Goal: Book appointment/travel/reservation

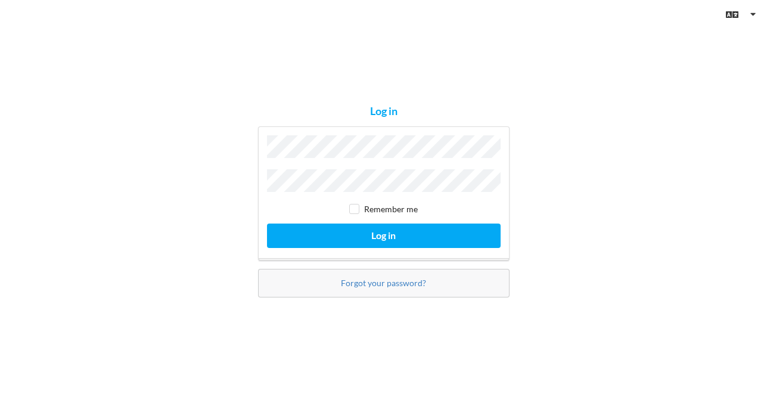
click at [586, 148] on div "Log in Remember me Log in Forgot your password?" at bounding box center [383, 201] width 767 height 403
click at [345, 137] on div "Remember me Log in" at bounding box center [383, 193] width 251 height 134
click at [267, 223] on button "Log in" at bounding box center [383, 235] width 233 height 24
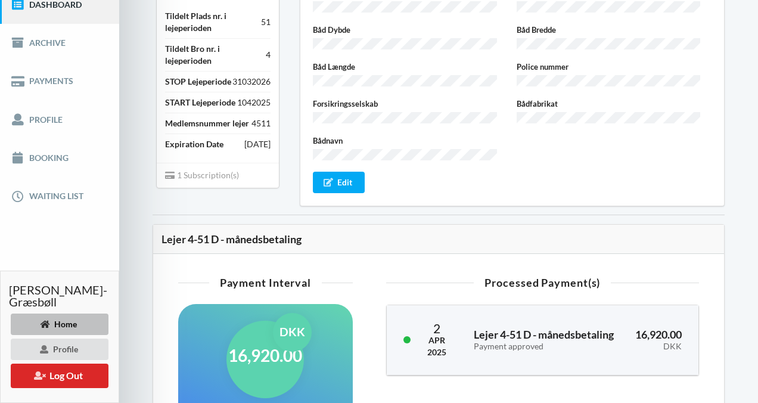
scroll to position [179, 0]
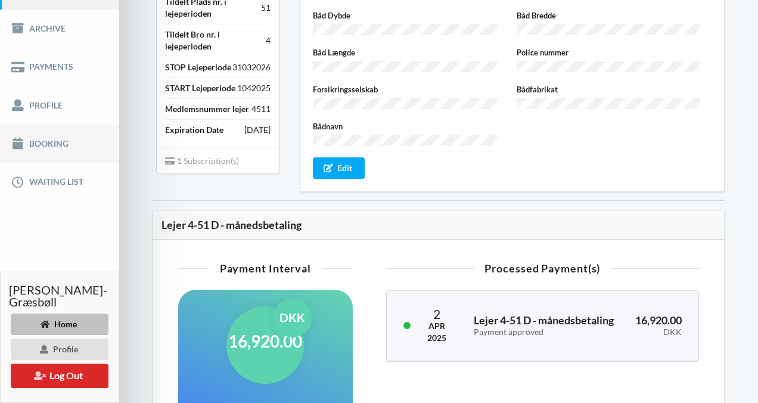
click at [73, 148] on link "Booking" at bounding box center [59, 143] width 119 height 38
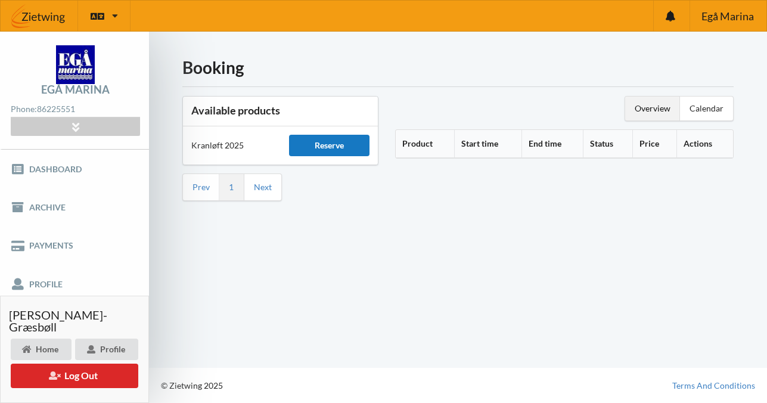
click at [326, 150] on div "Reserve" at bounding box center [329, 145] width 81 height 21
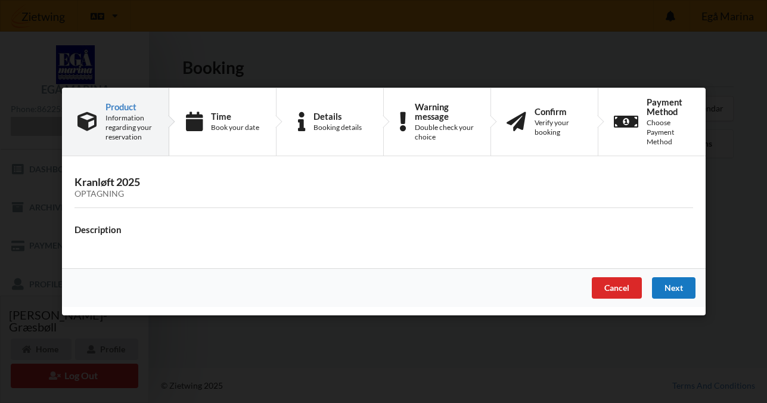
click at [680, 287] on div "Next" at bounding box center [672, 287] width 43 height 21
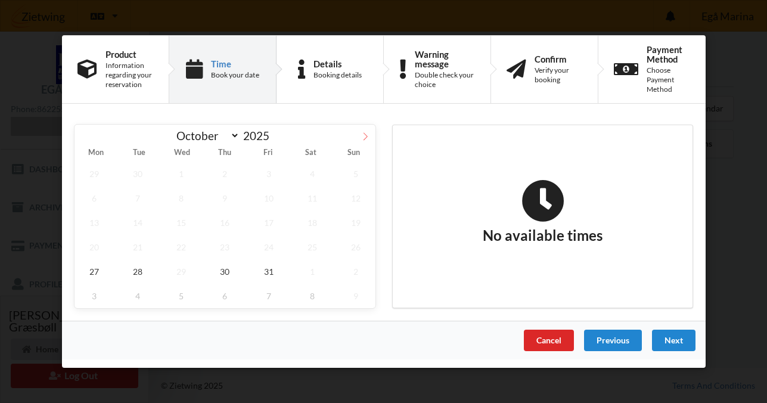
click at [364, 137] on icon at bounding box center [365, 136] width 8 height 8
click at [271, 275] on span "28" at bounding box center [267, 271] width 39 height 24
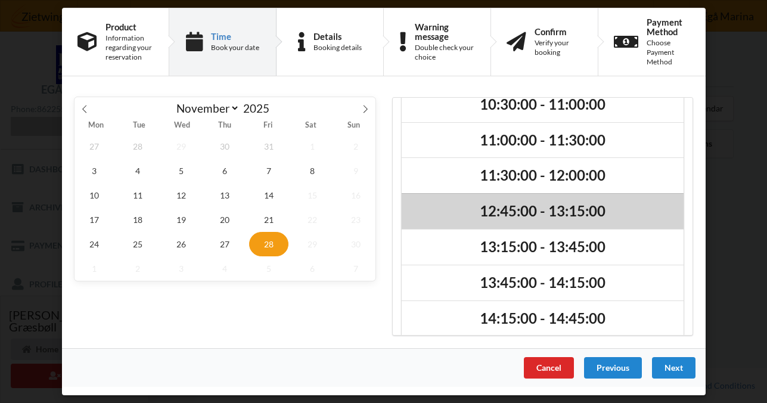
scroll to position [30, 0]
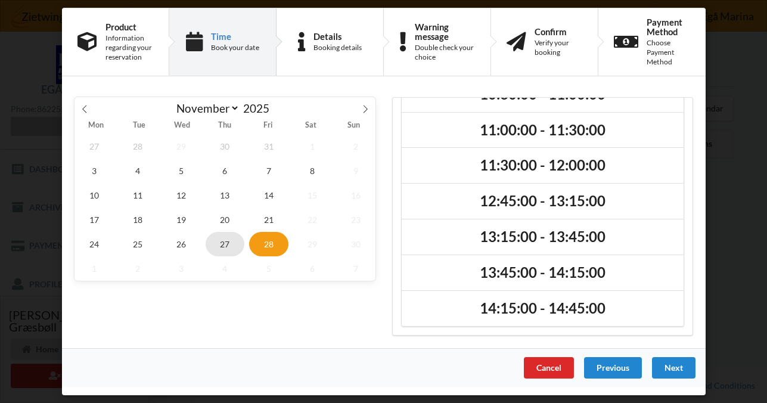
click at [228, 247] on span "27" at bounding box center [224, 244] width 39 height 24
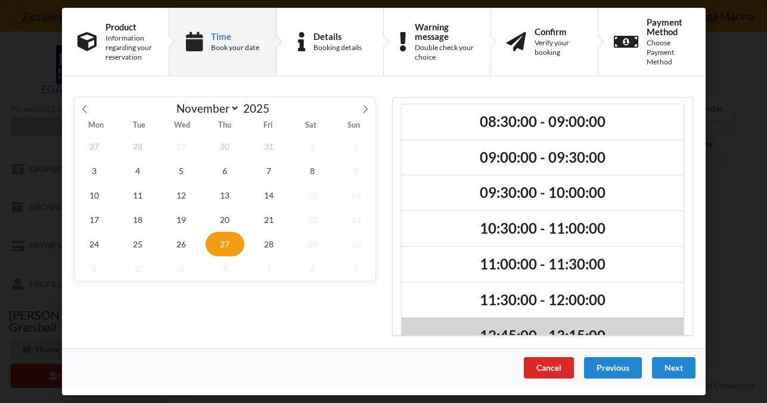
scroll to position [0, 0]
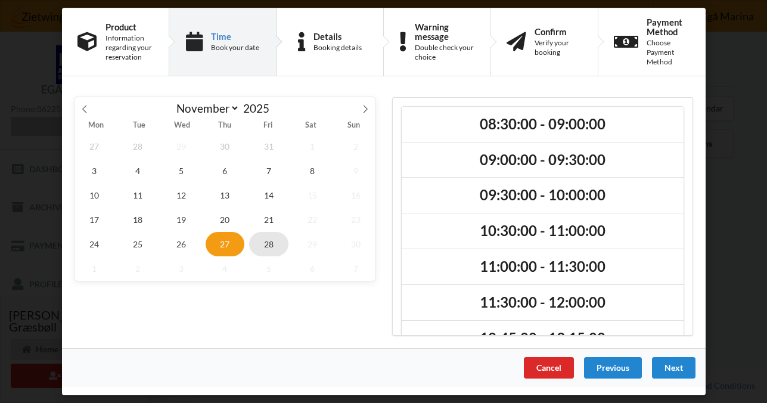
click at [270, 250] on span "28" at bounding box center [267, 244] width 39 height 24
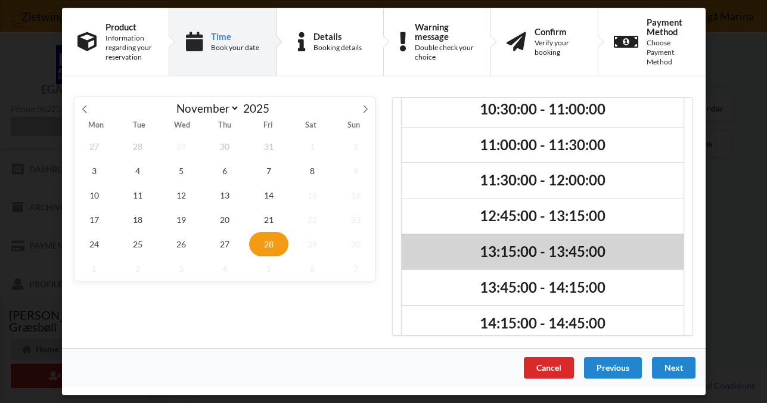
scroll to position [30, 0]
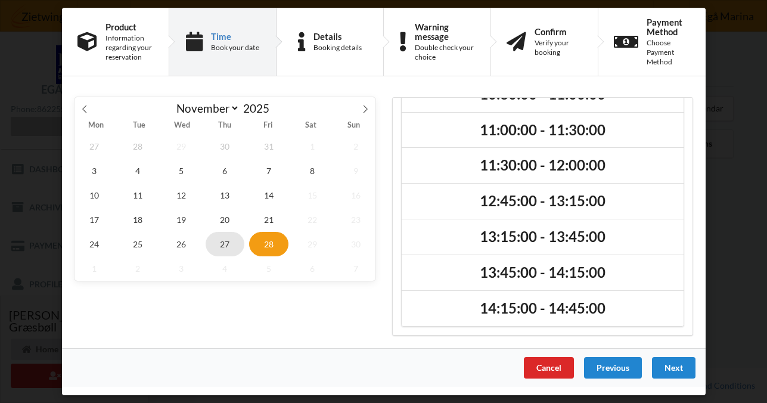
click at [230, 248] on span "27" at bounding box center [224, 244] width 39 height 24
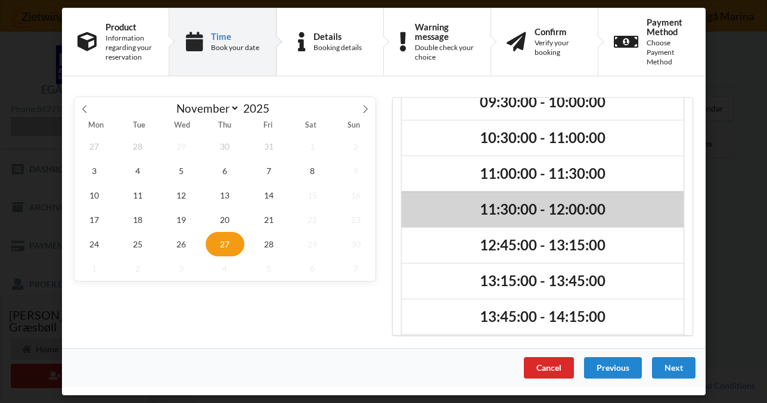
scroll to position [172, 0]
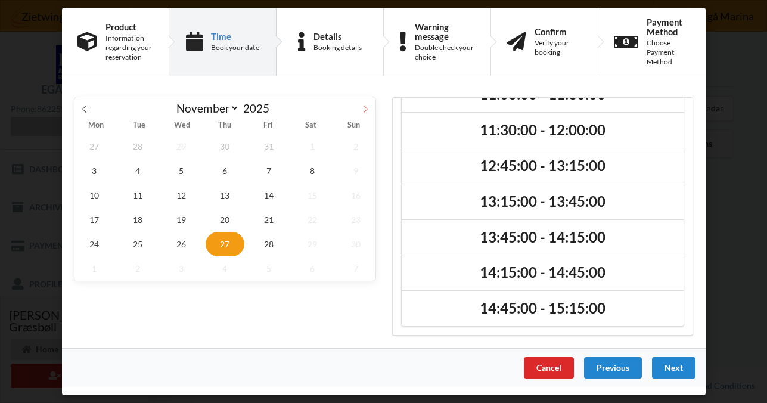
click at [366, 110] on icon at bounding box center [365, 109] width 8 height 8
click at [91, 111] on span at bounding box center [84, 107] width 20 height 20
select select "10"
click at [264, 221] on span "21" at bounding box center [267, 219] width 39 height 24
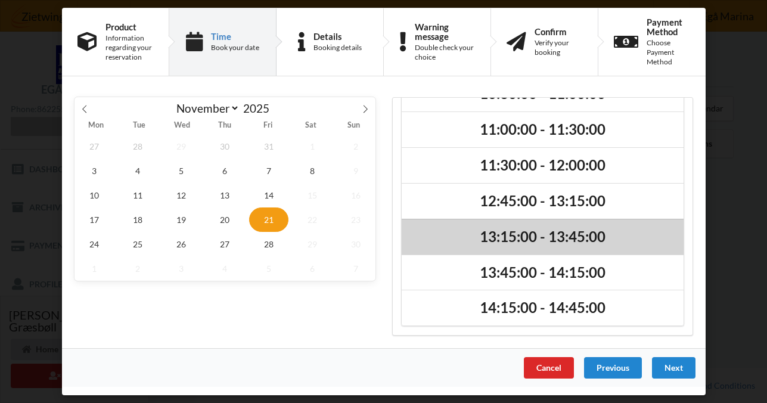
scroll to position [136, 0]
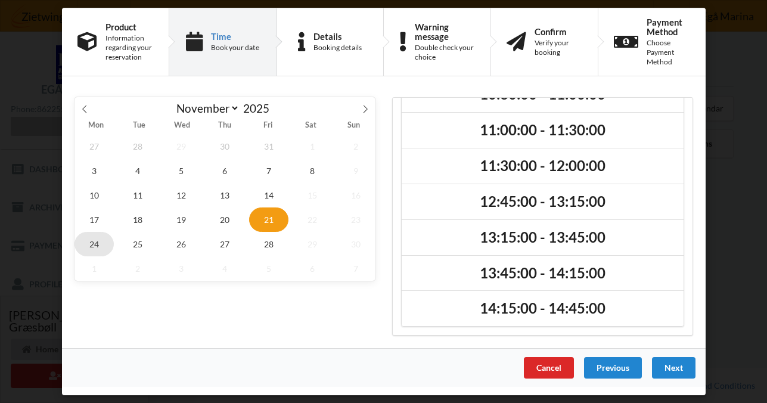
click at [97, 247] on span "24" at bounding box center [93, 244] width 39 height 24
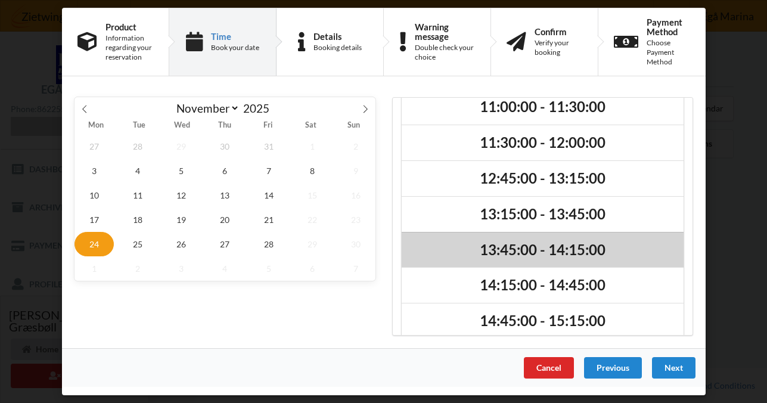
scroll to position [172, 0]
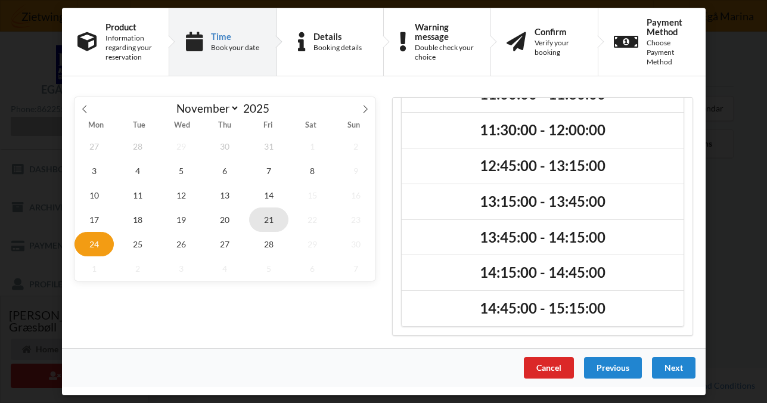
click at [273, 222] on span "21" at bounding box center [267, 219] width 39 height 24
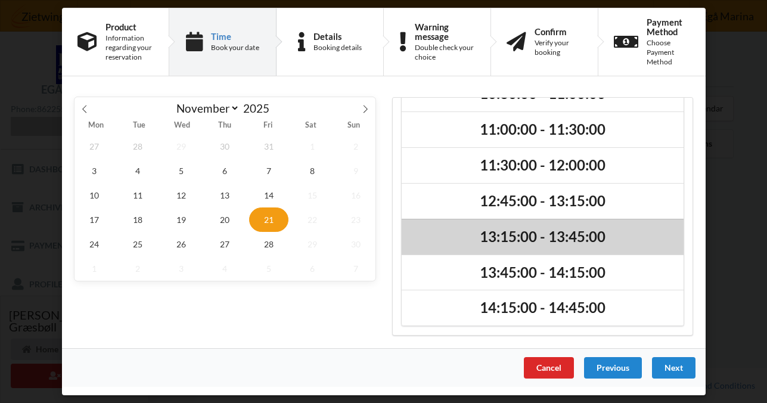
scroll to position [136, 0]
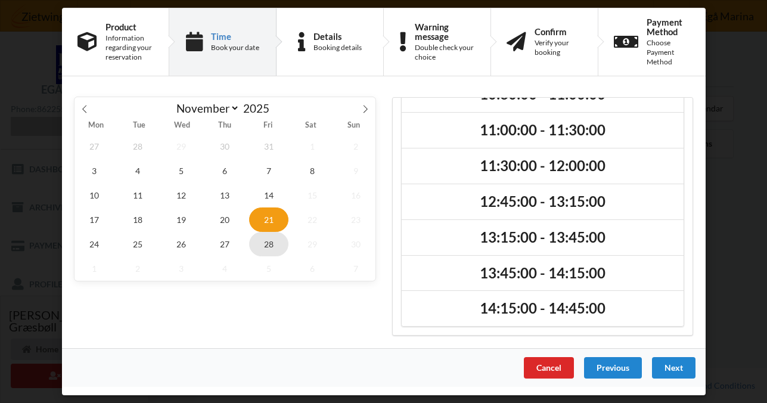
click at [273, 247] on span "28" at bounding box center [267, 244] width 39 height 24
click at [267, 191] on span "14" at bounding box center [267, 195] width 39 height 24
click at [264, 174] on span "7" at bounding box center [267, 170] width 39 height 24
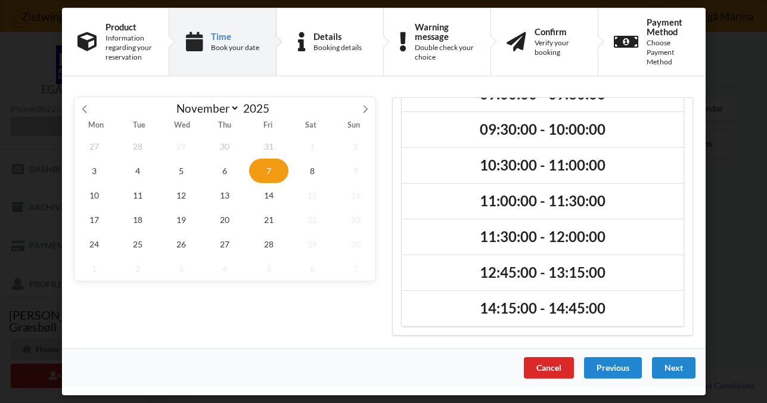
scroll to position [66, 0]
click at [272, 200] on span "14" at bounding box center [267, 195] width 39 height 24
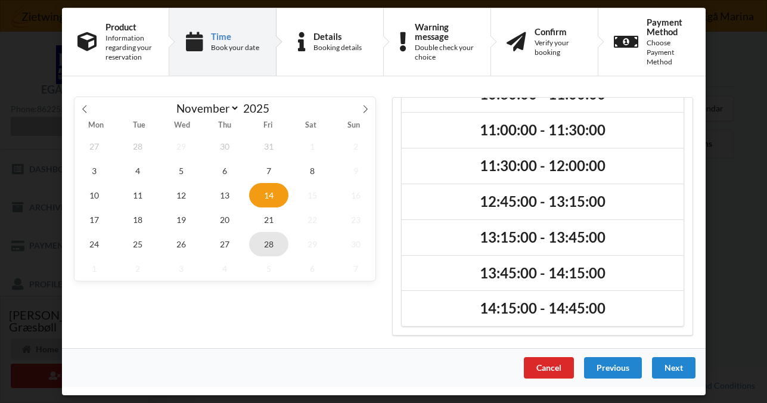
click at [270, 246] on span "28" at bounding box center [267, 244] width 39 height 24
click at [264, 216] on span "21" at bounding box center [267, 219] width 39 height 24
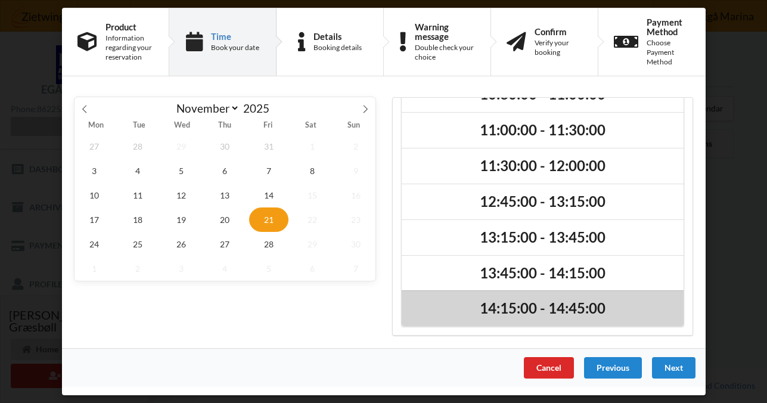
click at [549, 310] on h2 "14:15:00 - 14:45:00" at bounding box center [542, 309] width 265 height 18
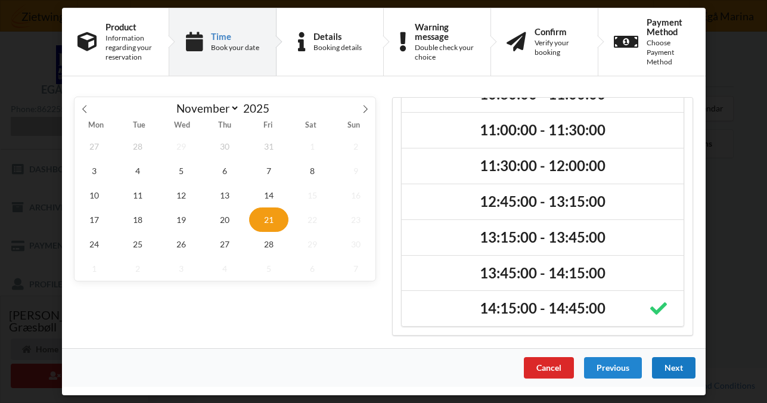
click at [674, 370] on div "Next" at bounding box center [672, 367] width 43 height 21
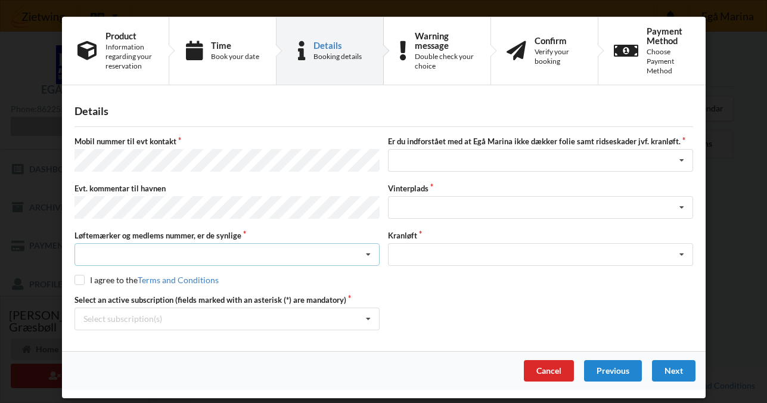
click at [197, 247] on div "Nej, jeg kontakter havnekontoret inden løftet Ja, mine mærker er synlige og int…" at bounding box center [226, 254] width 305 height 23
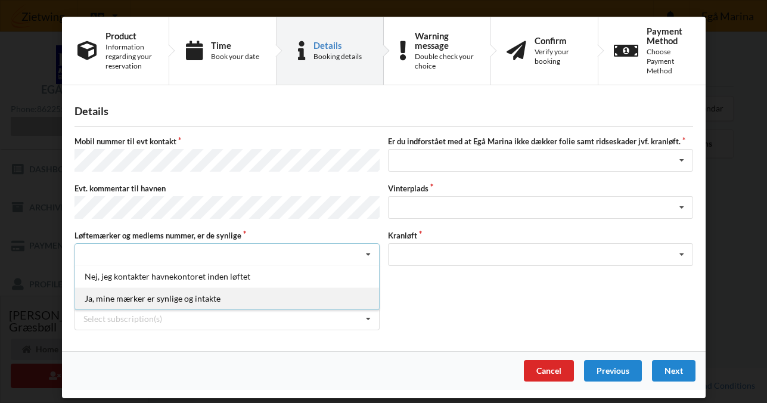
click at [160, 294] on div "Ja, mine mærker er synlige og intakte" at bounding box center [227, 298] width 304 height 22
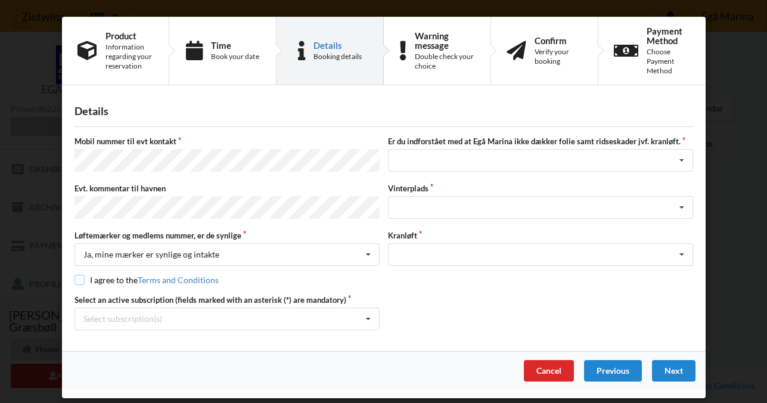
click at [82, 275] on input "checkbox" at bounding box center [79, 280] width 10 height 10
checkbox input "true"
click at [546, 158] on div "Jeg har tæpper med og tager selv ansvaret for eventuelle folie samt ridseskader…" at bounding box center [540, 160] width 305 height 23
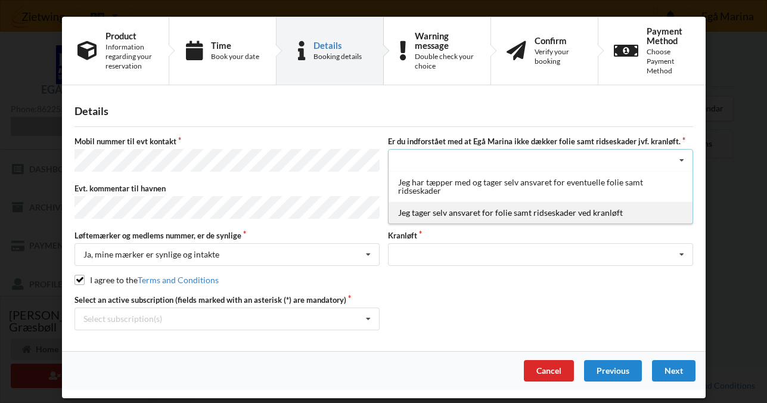
click at [515, 214] on div "Jeg tager selv ansvaret for folie samt ridseskader ved kranløft" at bounding box center [540, 212] width 304 height 22
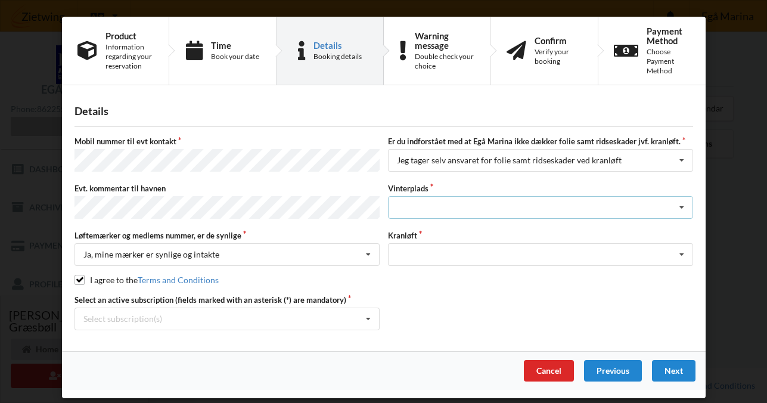
click at [469, 202] on div "Landplads nr. 1 Landplads nr. 2 Landplads nr.3 Landplads nr. 4 Landplads nr. 5 …" at bounding box center [540, 207] width 305 height 23
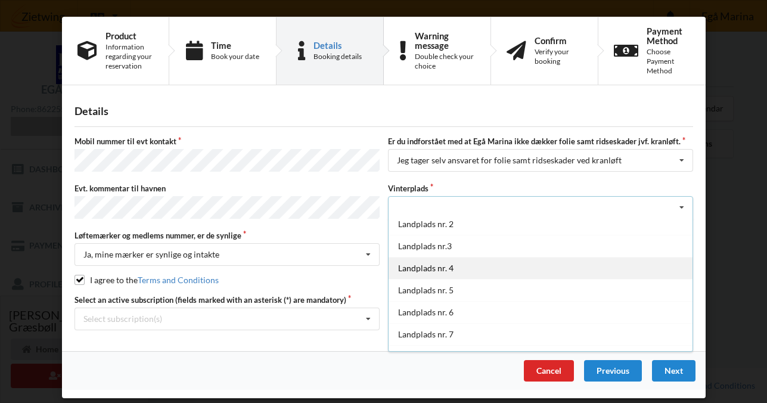
scroll to position [0, 0]
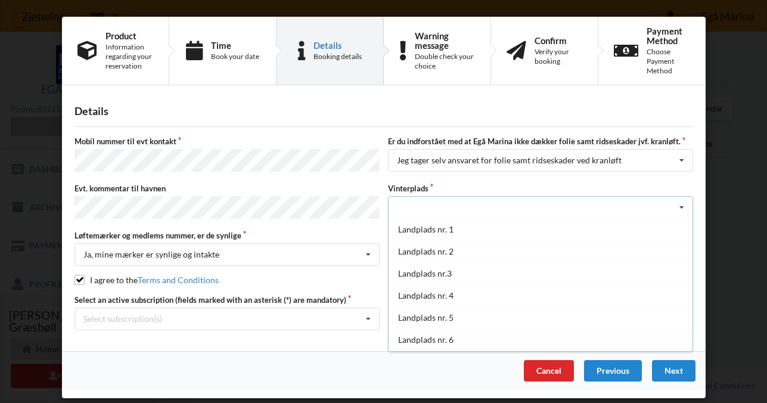
click at [496, 198] on div "Landplads nr. 1 Landplads nr. 2 Landplads nr.3 Landplads nr. 4 Landplads nr. 5 …" at bounding box center [540, 207] width 305 height 23
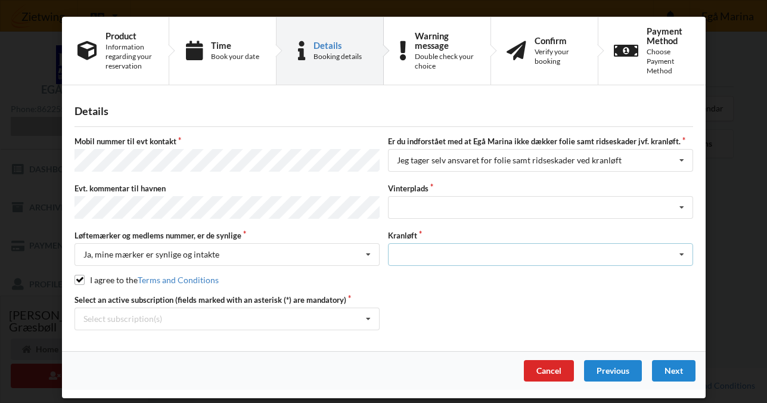
click at [438, 252] on div "Optagning" at bounding box center [540, 254] width 305 height 23
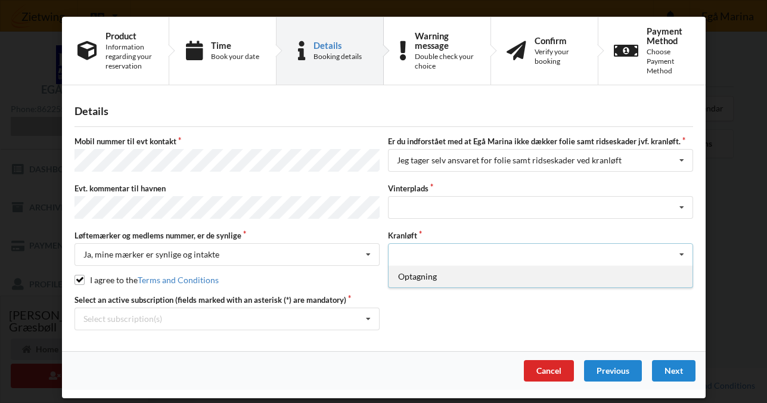
click at [437, 270] on div "Optagning" at bounding box center [540, 276] width 304 height 22
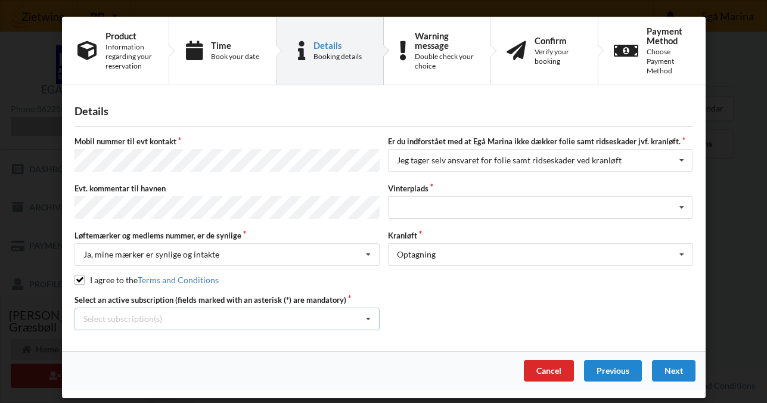
click at [370, 315] on icon at bounding box center [368, 319] width 18 height 22
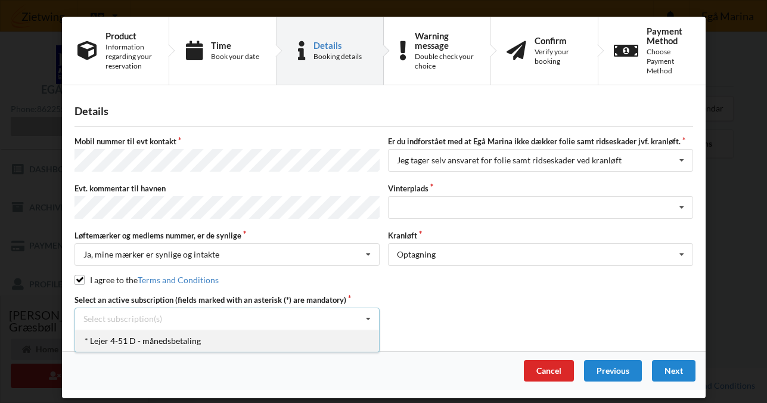
click at [336, 335] on div "* Lejer 4-51 D - månedsbetaling" at bounding box center [227, 340] width 304 height 22
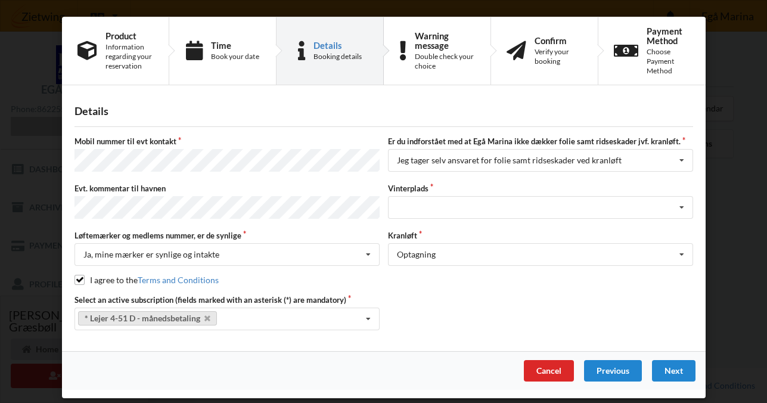
click at [488, 301] on div "Select an active subscription (fields marked with an asterisk (*) are mandatory…" at bounding box center [383, 312] width 627 height 36
click at [511, 202] on div "Landplads nr. 1 Landplads nr. 2 Landplads nr.3 Landplads nr. 4 Landplads nr. 5 …" at bounding box center [540, 207] width 305 height 23
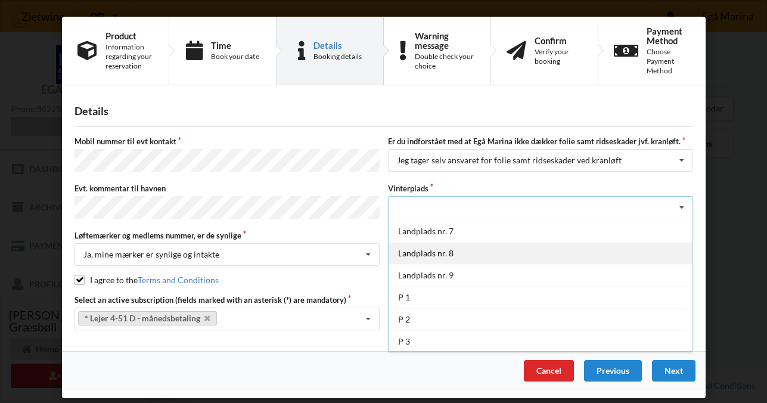
scroll to position [132, 0]
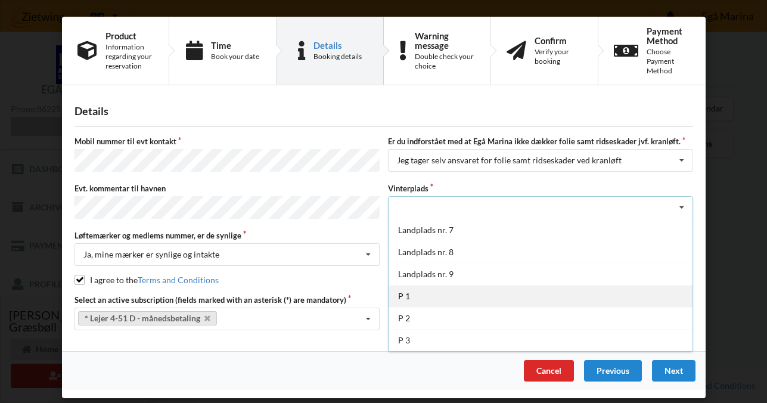
click at [473, 292] on div "P 1" at bounding box center [540, 296] width 304 height 22
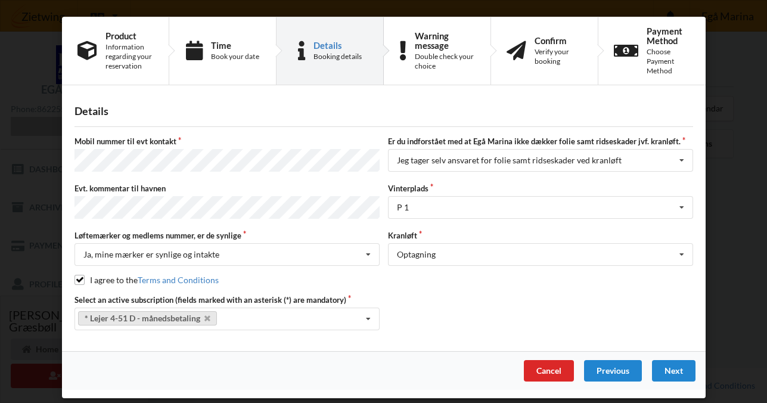
click at [484, 301] on div "Select an active subscription (fields marked with an asterisk (*) are mandatory…" at bounding box center [383, 312] width 627 height 36
click at [672, 369] on div "Next" at bounding box center [672, 370] width 43 height 21
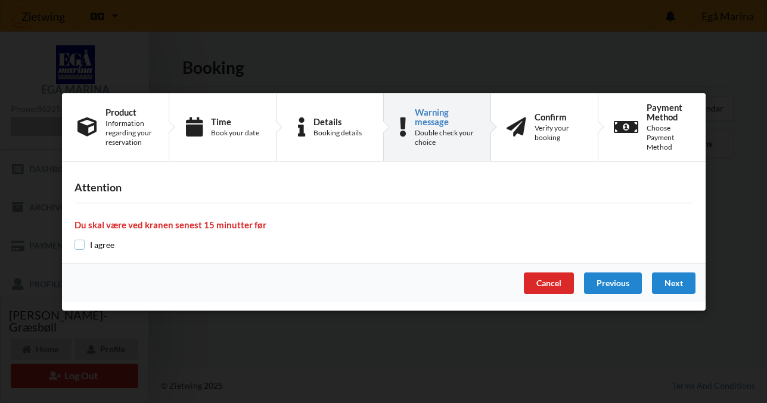
click at [78, 245] on input "checkbox" at bounding box center [79, 244] width 10 height 10
checkbox input "true"
click at [676, 285] on div "Next" at bounding box center [672, 282] width 43 height 21
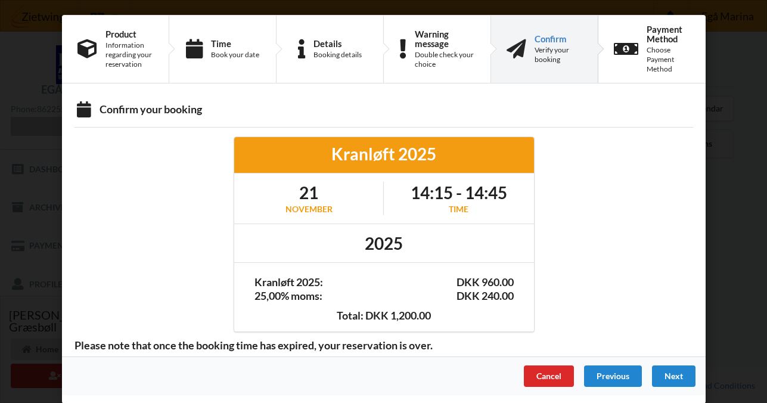
scroll to position [2, 0]
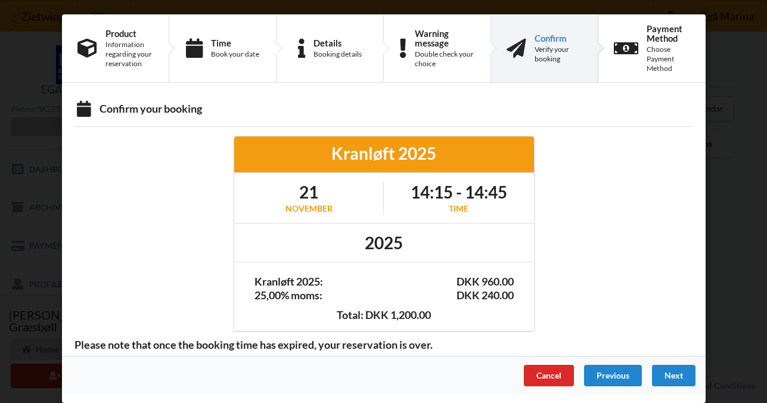
click at [625, 295] on div at bounding box center [621, 232] width 159 height 211
click at [670, 373] on div "Next" at bounding box center [672, 375] width 43 height 21
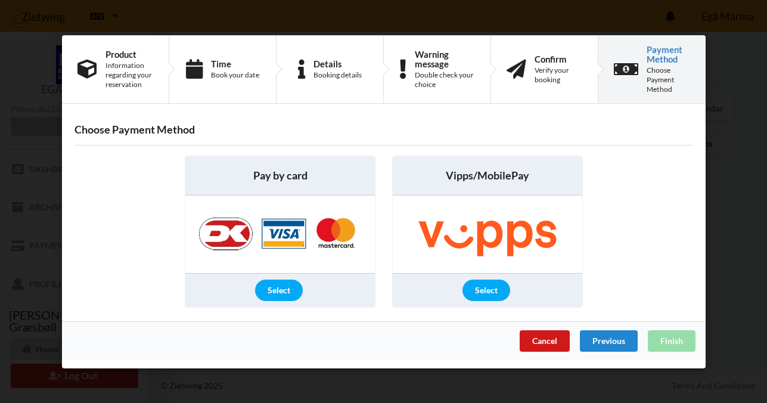
click at [540, 338] on div "Cancel" at bounding box center [544, 339] width 50 height 21
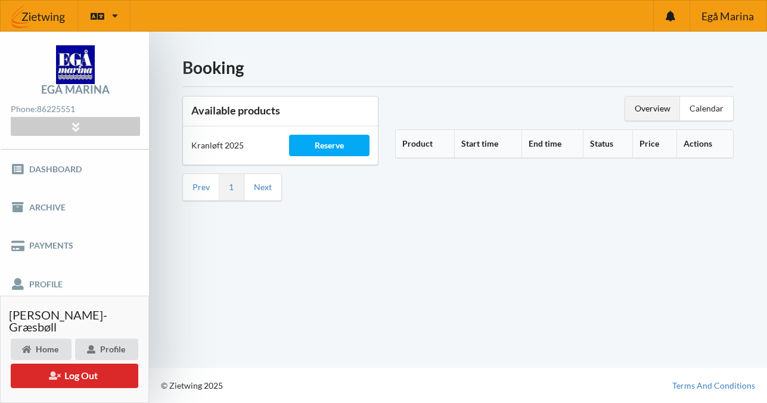
click at [437, 250] on div "Booking Available products Kranløft 2025 Reserve Prev 1 Next Overview Calendar …" at bounding box center [458, 200] width 618 height 336
click at [68, 242] on link "Payments" at bounding box center [74, 245] width 149 height 38
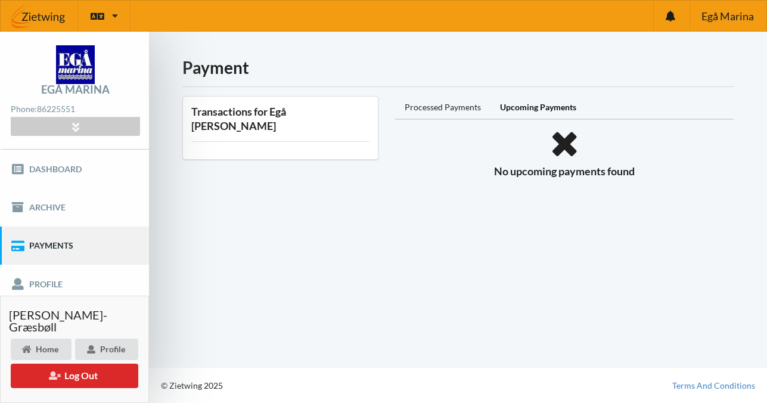
click at [281, 247] on div "Payment Transactions for Egå [PERSON_NAME] Processed Payments Upcoming Payments…" at bounding box center [458, 200] width 618 height 336
